Goal: Task Accomplishment & Management: Manage account settings

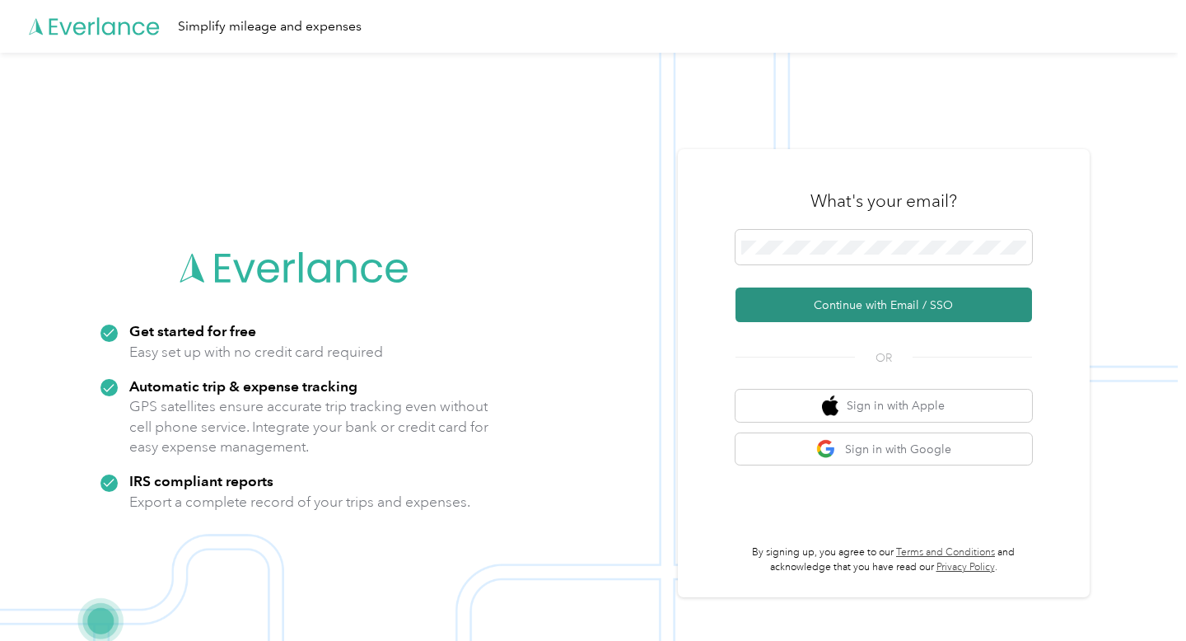
click at [889, 294] on button "Continue with Email / SSO" at bounding box center [883, 304] width 296 height 35
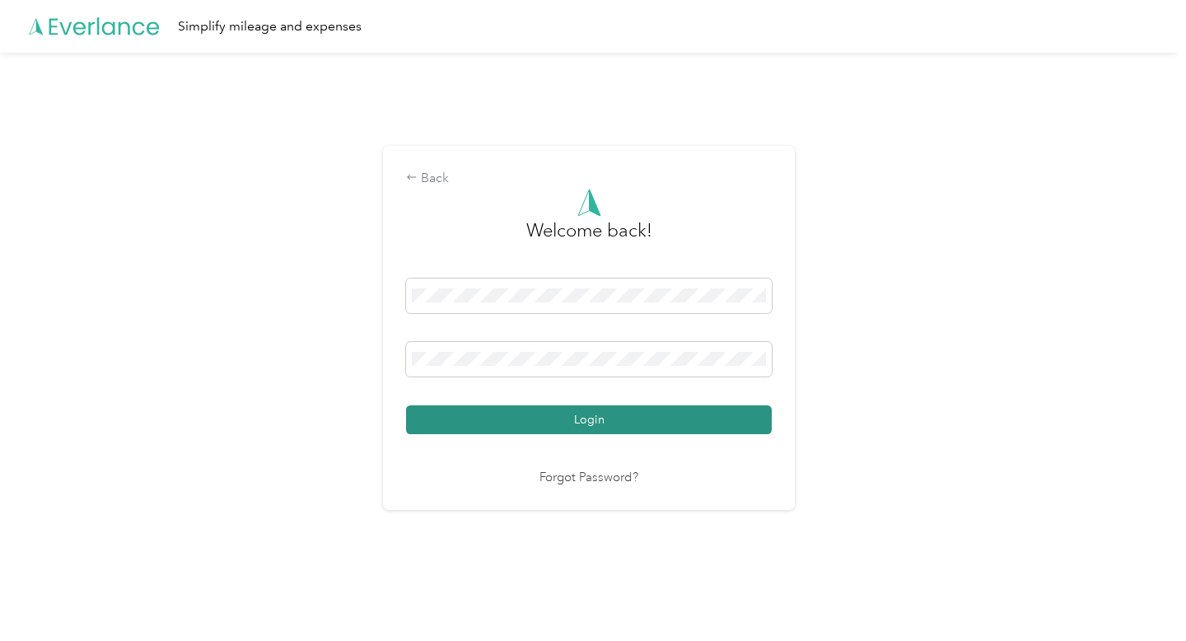
click at [663, 425] on button "Login" at bounding box center [589, 419] width 366 height 29
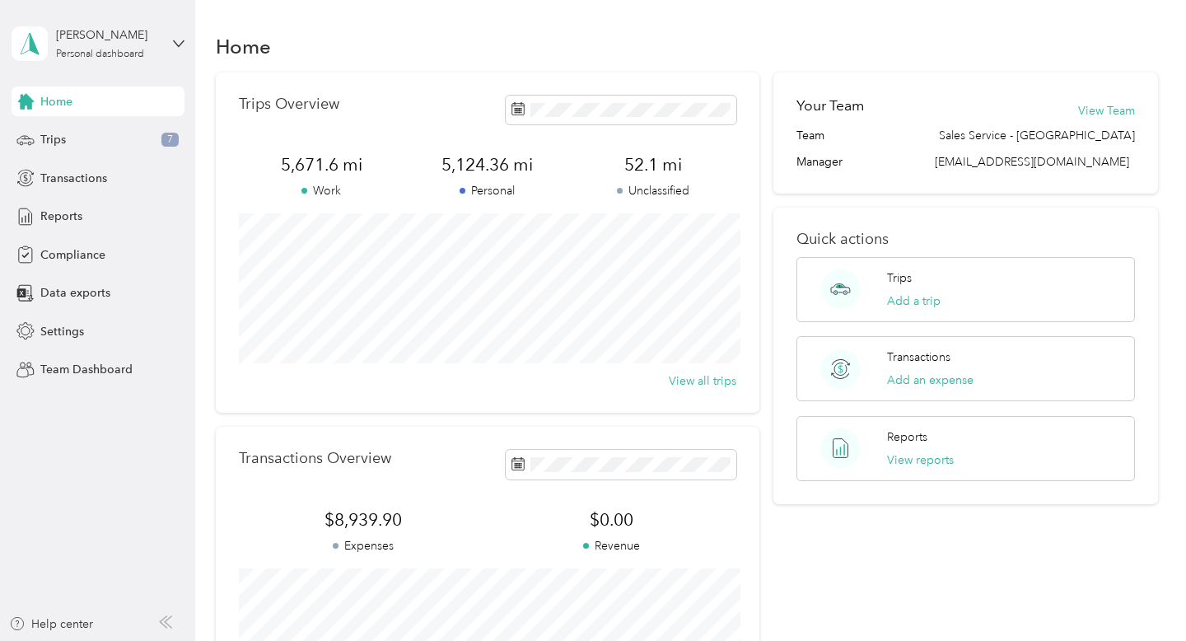
click at [172, 49] on div "[PERSON_NAME] Personal dashboard" at bounding box center [98, 44] width 173 height 58
click at [121, 135] on div "Team dashboard" at bounding box center [185, 135] width 324 height 29
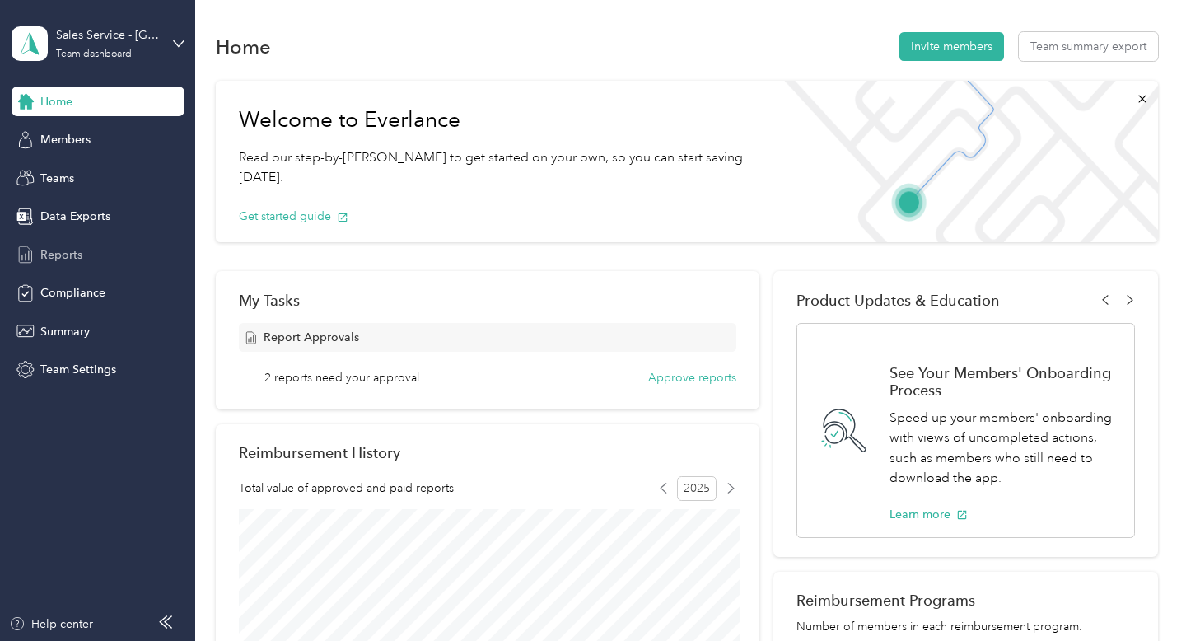
click at [77, 247] on span "Reports" at bounding box center [61, 254] width 42 height 17
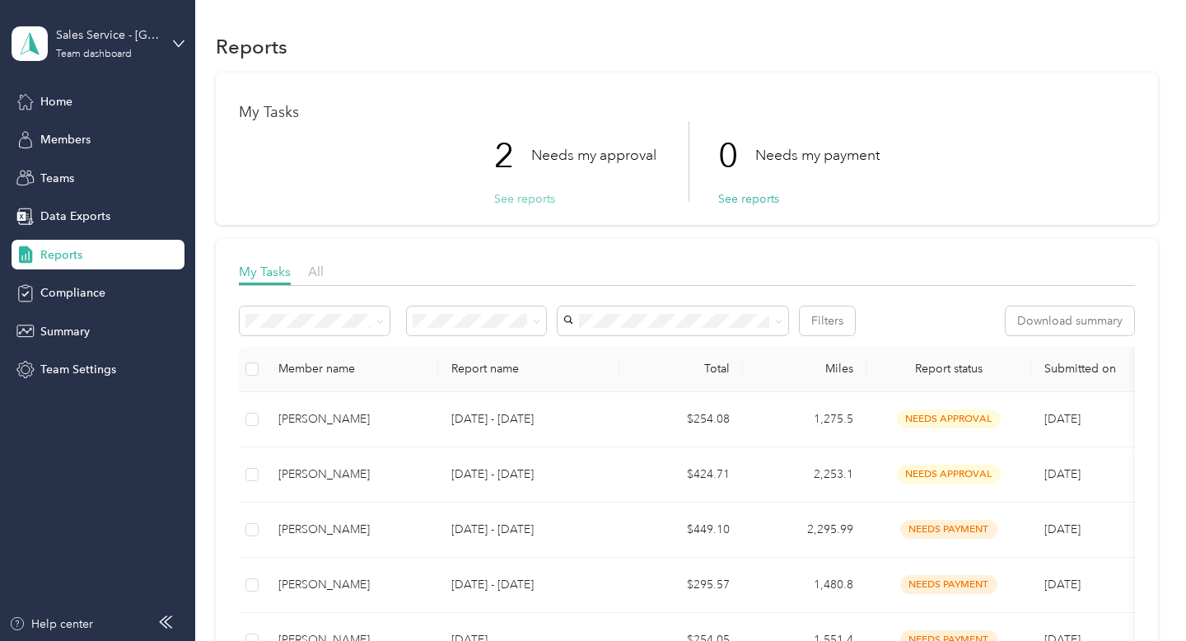
click at [520, 202] on button "See reports" at bounding box center [524, 198] width 61 height 17
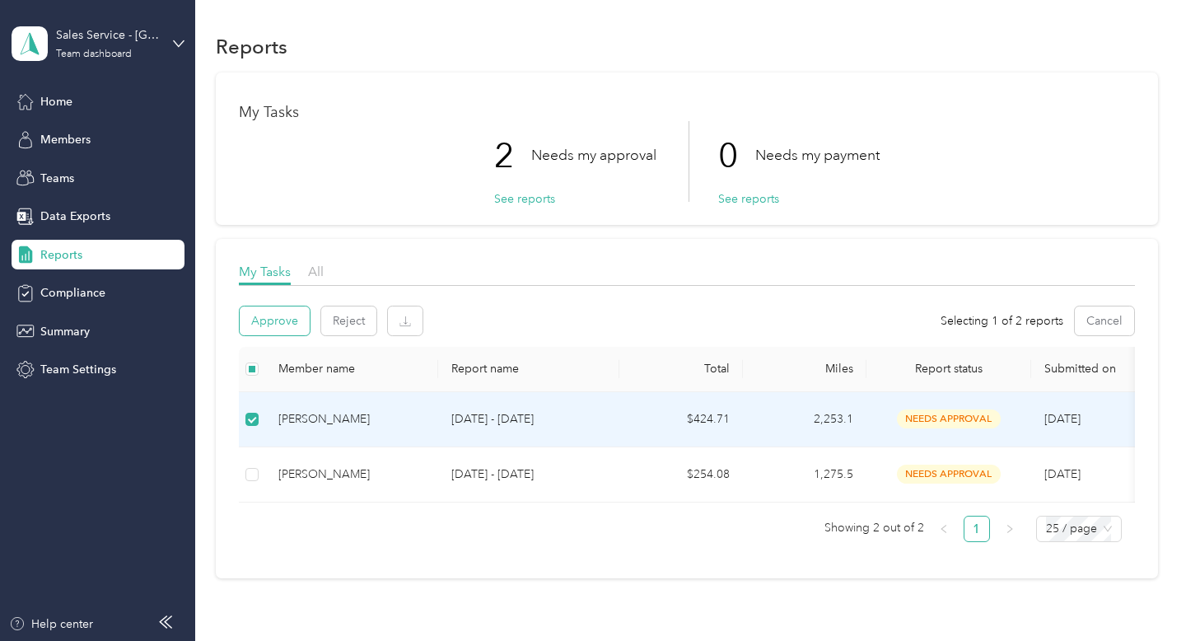
click at [271, 315] on button "Approve" at bounding box center [275, 320] width 70 height 29
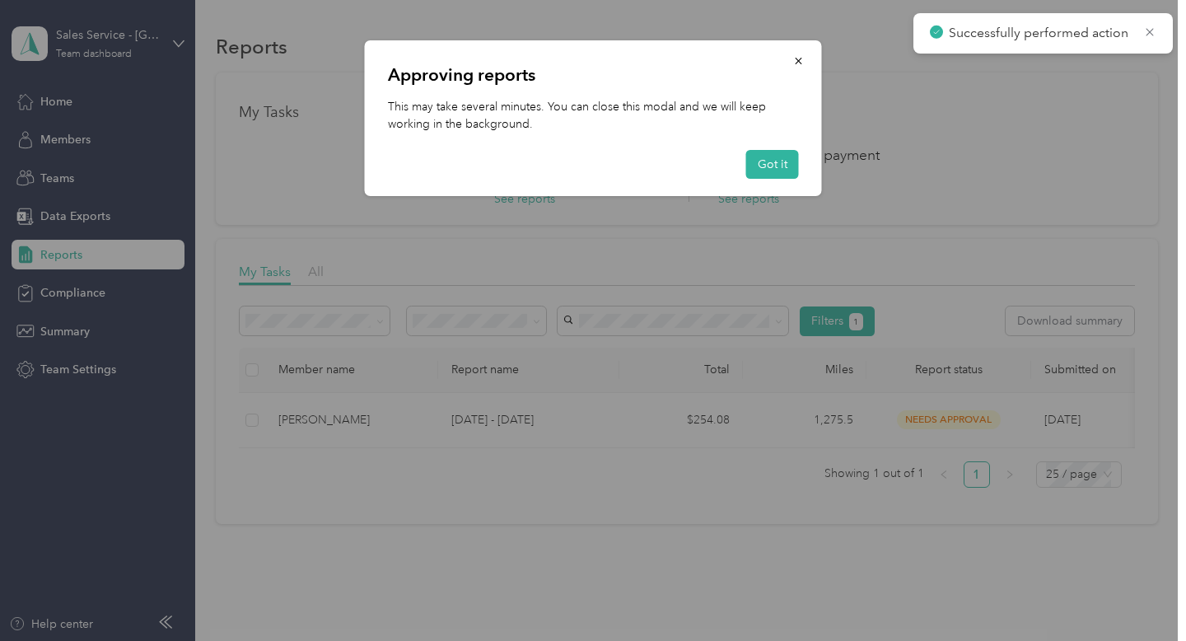
click at [249, 420] on div at bounding box center [593, 320] width 1186 height 641
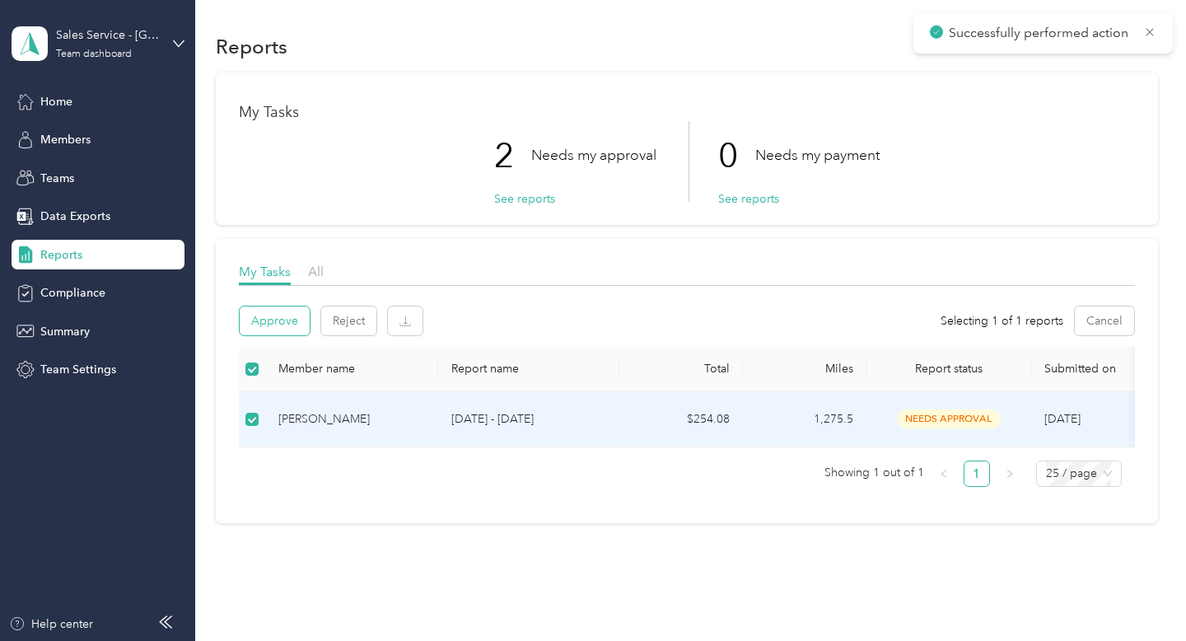
click at [269, 327] on button "Approve" at bounding box center [275, 320] width 70 height 29
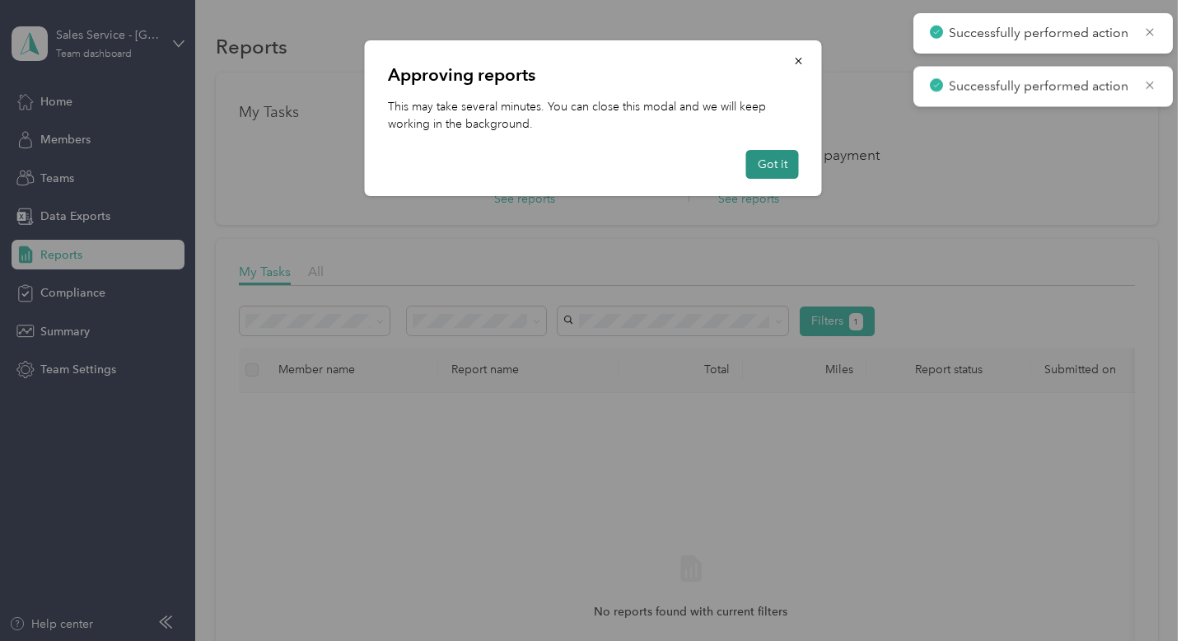
click at [782, 170] on button "Got it" at bounding box center [772, 164] width 53 height 29
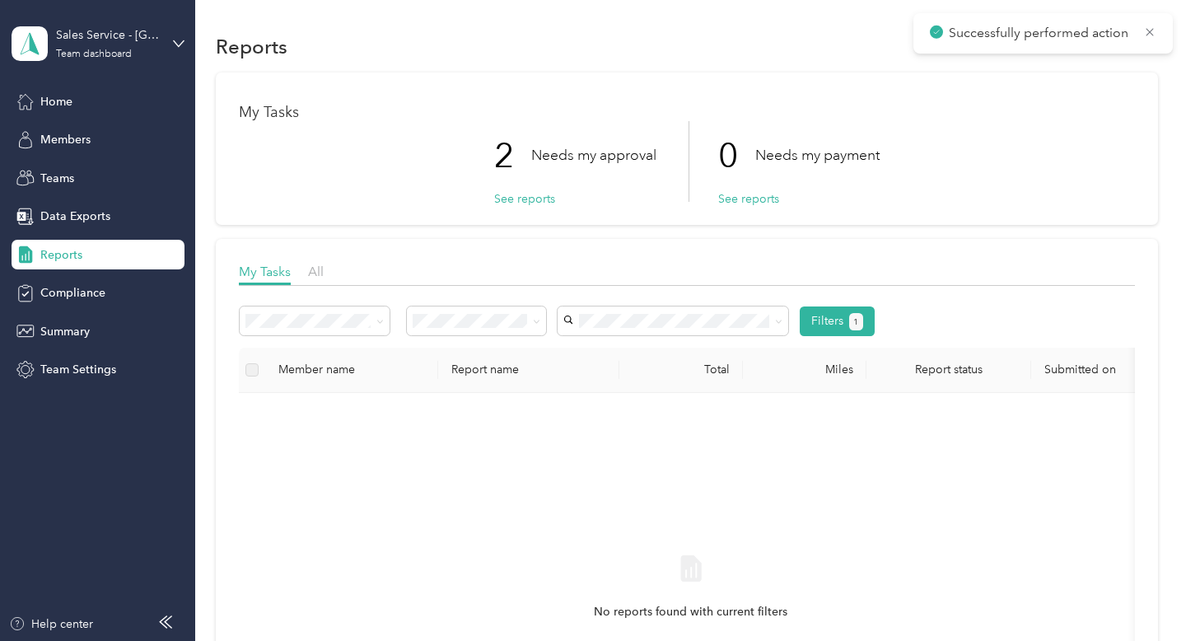
click at [694, 531] on div "No reports found with current filters" at bounding box center [691, 602] width 878 height 392
